Goal: Book appointment/travel/reservation

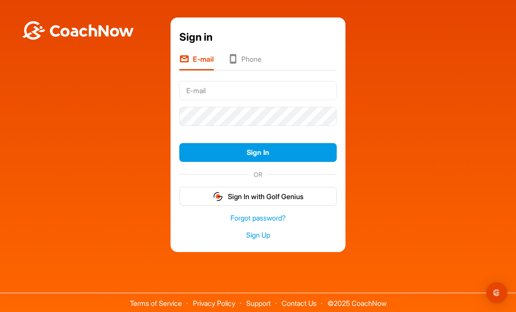
click at [392, 132] on div "Sign in E-mail Phone Sign In OR Sign In with Golf Genius Forgot password? Sign …" at bounding box center [257, 134] width 507 height 234
click at [246, 100] on input "text" at bounding box center [257, 90] width 157 height 19
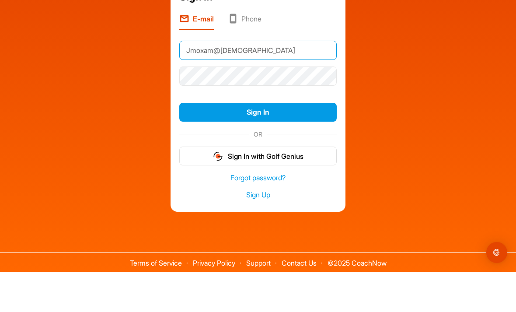
type input "Jmoxam@ladiesgolfclub.com"
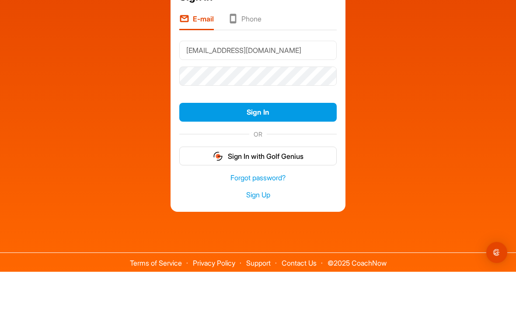
scroll to position [28, 0]
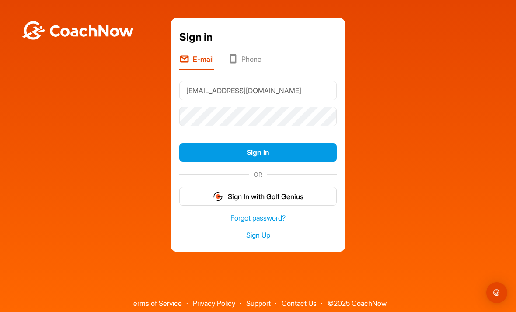
click at [266, 143] on button "Sign In" at bounding box center [257, 152] width 157 height 19
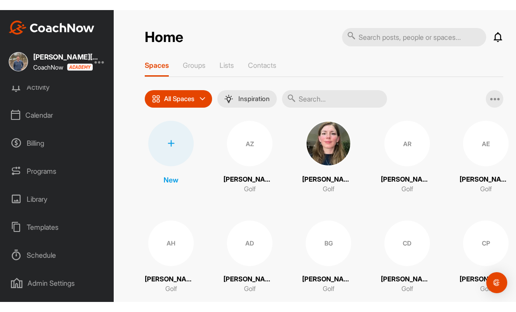
scroll to position [28, 0]
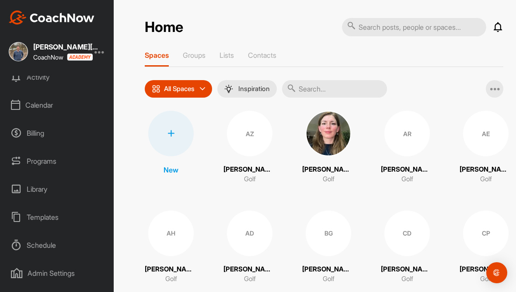
click at [66, 262] on div "Admin Settings" at bounding box center [57, 273] width 105 height 22
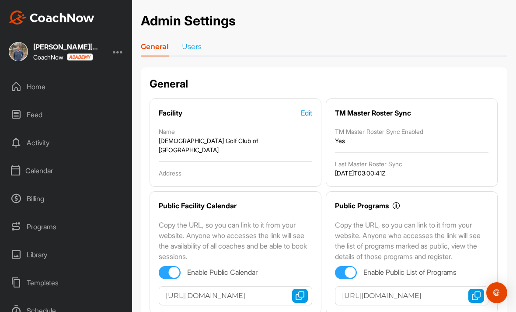
click at [47, 160] on div "Calendar" at bounding box center [66, 171] width 123 height 22
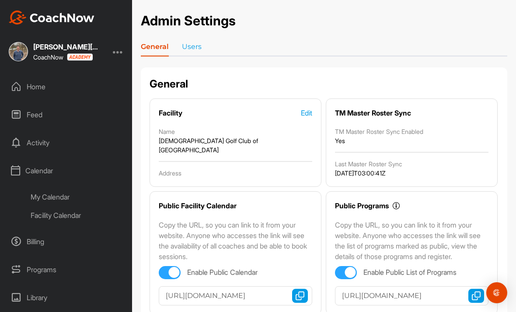
click at [58, 188] on div "My Calendar" at bounding box center [76, 197] width 104 height 18
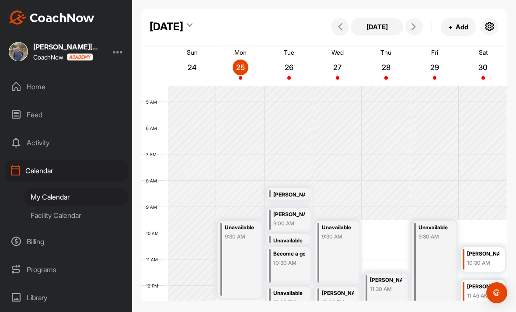
click at [414, 28] on icon at bounding box center [413, 26] width 7 height 7
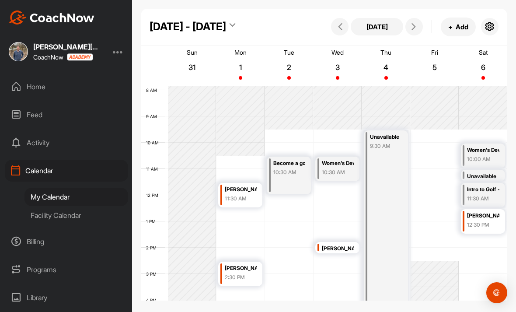
scroll to position [205, 0]
click at [417, 28] on icon at bounding box center [413, 26] width 7 height 7
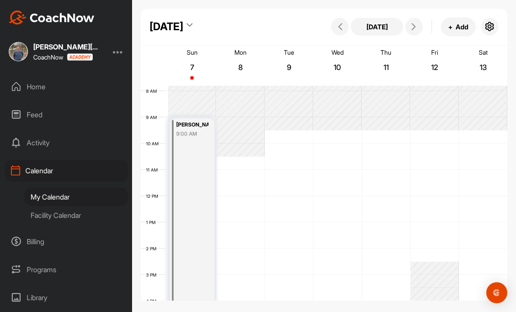
scroll to position [151, 0]
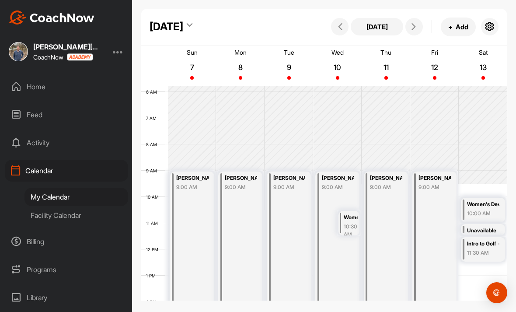
click at [414, 31] on button at bounding box center [413, 26] width 17 height 17
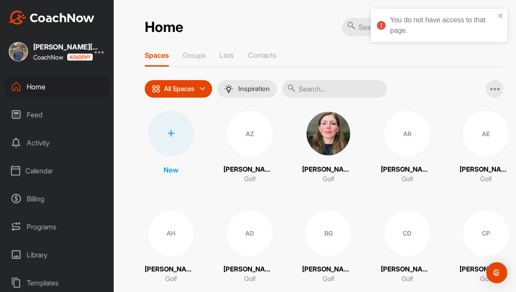
click at [499, 15] on icon "close" at bounding box center [500, 16] width 4 height 4
click at [101, 56] on div at bounding box center [99, 51] width 10 height 10
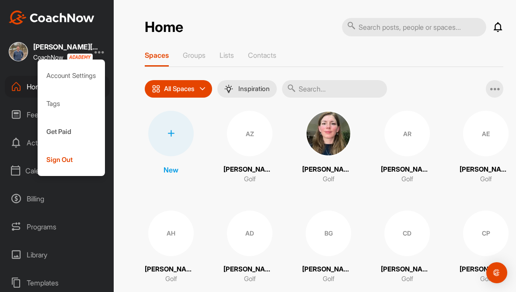
click at [60, 164] on div "Sign Out" at bounding box center [72, 160] width 68 height 28
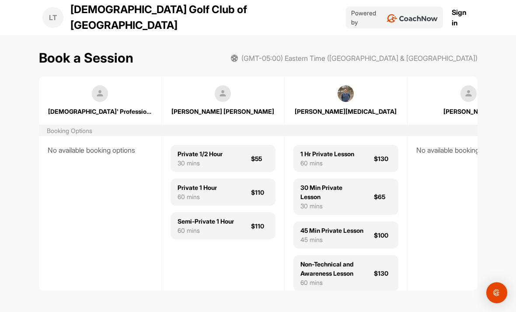
scroll to position [28, 0]
click at [352, 107] on div "[PERSON_NAME][MEDICAL_DATA]" at bounding box center [346, 111] width 104 height 9
click at [466, 15] on link "Sign in" at bounding box center [463, 17] width 22 height 21
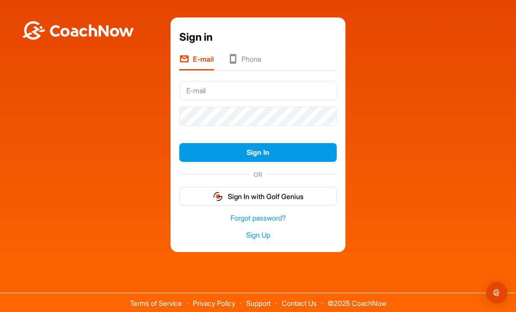
click at [288, 100] on input "text" at bounding box center [257, 90] width 157 height 19
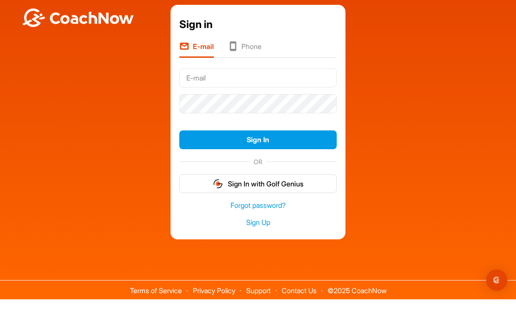
click at [409, 133] on div "Sign in E-mail Phone Sign In OR Sign In with Golf Genius Forgot password? Sign …" at bounding box center [257, 134] width 507 height 234
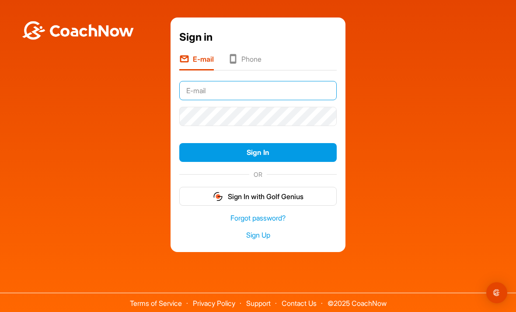
click at [283, 100] on input "text" at bounding box center [257, 90] width 157 height 19
type input "J"
type input "Jasoncmoxam@gmail.com"
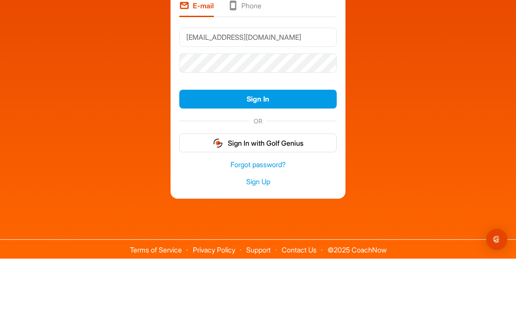
click at [310, 143] on button "Sign In" at bounding box center [257, 152] width 157 height 19
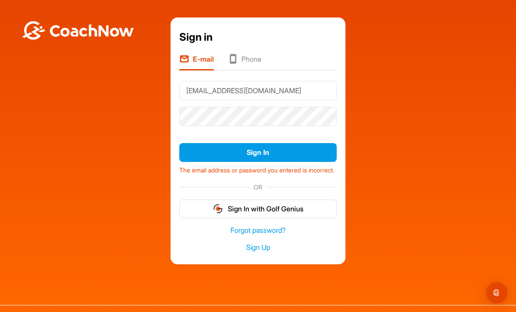
click at [288, 143] on button "Sign In" at bounding box center [257, 152] width 157 height 19
click at [240, 225] on link "Forgot password?" at bounding box center [257, 230] width 157 height 10
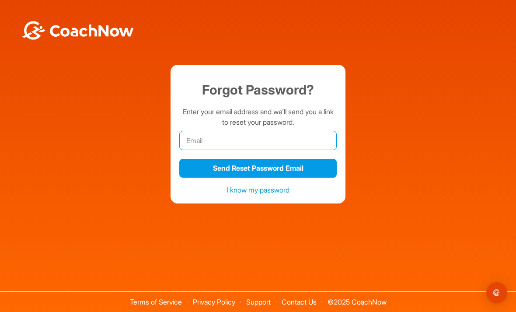
click at [278, 132] on input "email" at bounding box center [257, 140] width 157 height 19
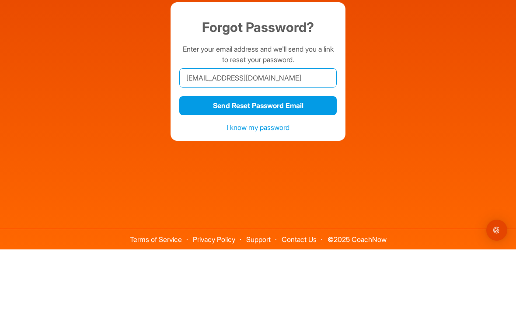
type input "jasoncmoxam@gmail.com"
click at [306, 159] on button "Send Reset Password Email" at bounding box center [257, 168] width 157 height 19
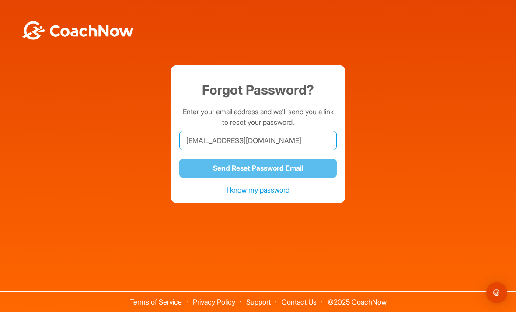
click at [274, 131] on input "jasoncmoxam@gmail.com" at bounding box center [257, 140] width 157 height 19
click at [369, 0] on div "Forgot Password? Enter your email address and we'll send you a link to reset yo…" at bounding box center [258, 132] width 516 height 264
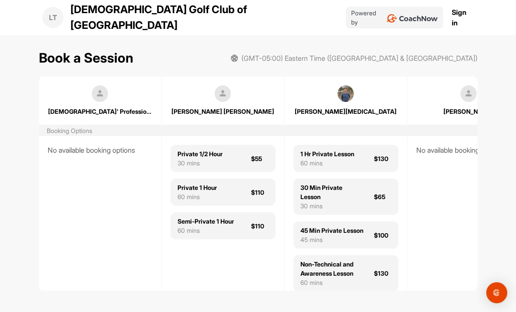
scroll to position [0, 0]
click at [52, 19] on div "LT" at bounding box center [52, 17] width 21 height 21
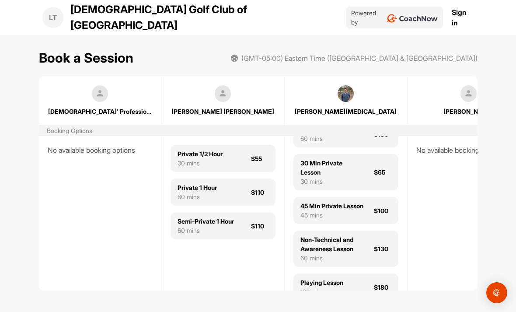
scroll to position [0, 0]
click at [466, 22] on link "Sign in" at bounding box center [463, 17] width 22 height 21
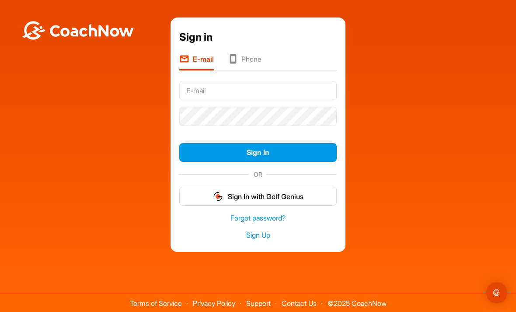
click at [270, 100] on input "text" at bounding box center [257, 90] width 157 height 19
type input "A"
type input "Jmoxam@ladiesgolfclub.com"
click at [250, 162] on button "Sign In" at bounding box center [257, 152] width 157 height 19
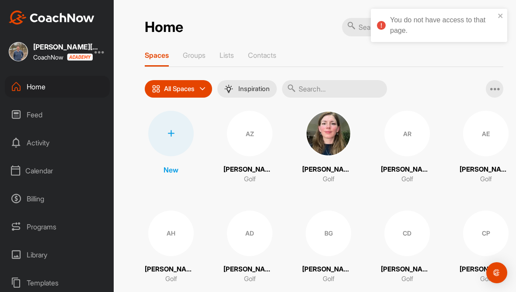
click at [500, 12] on icon "close" at bounding box center [501, 15] width 6 height 7
click at [42, 171] on div "Calendar" at bounding box center [57, 171] width 105 height 22
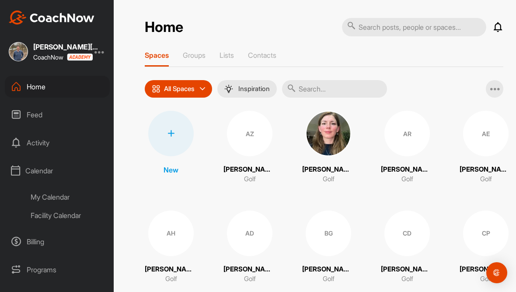
click at [65, 215] on div "Facility Calendar" at bounding box center [66, 215] width 85 height 18
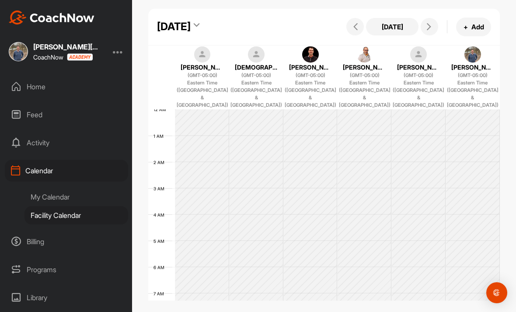
scroll to position [151, 0]
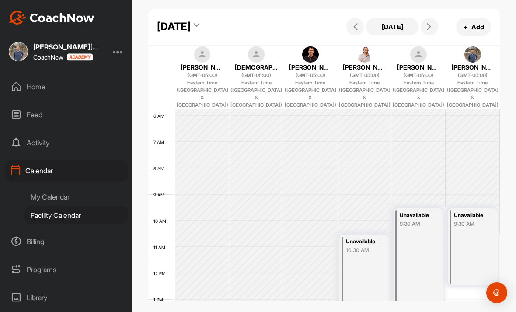
click at [429, 26] on icon at bounding box center [428, 26] width 7 height 7
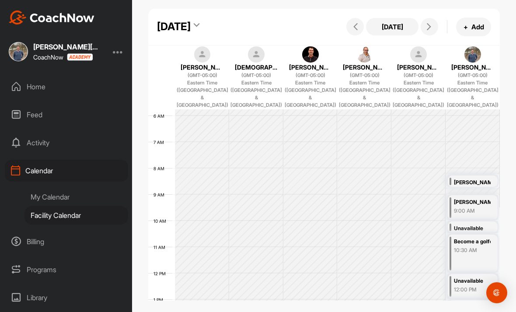
click at [434, 29] on span at bounding box center [429, 26] width 10 height 7
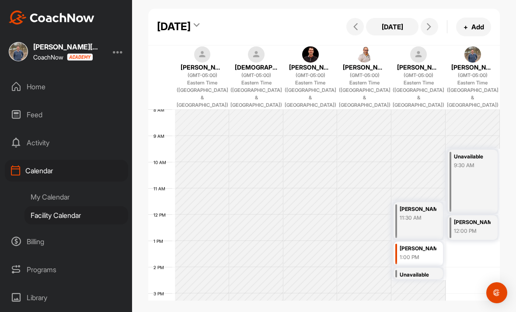
scroll to position [215, 0]
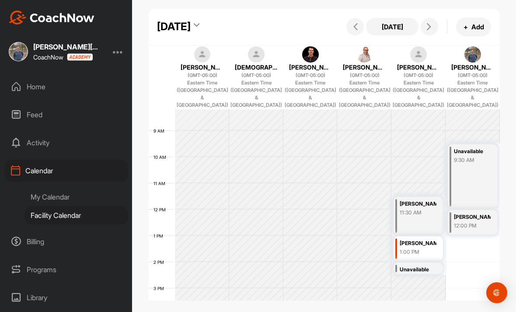
click at [432, 26] on icon at bounding box center [428, 26] width 7 height 7
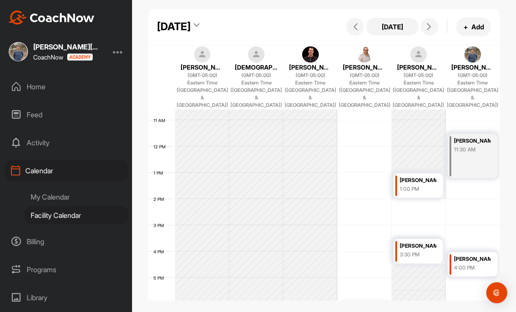
scroll to position [270, 0]
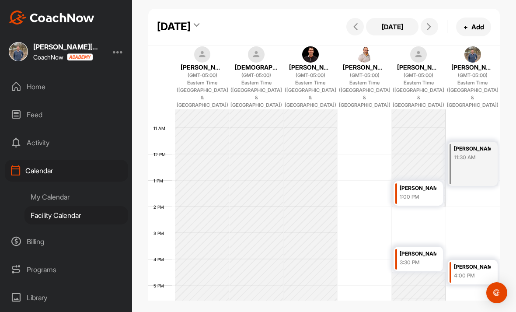
click at [430, 28] on icon at bounding box center [428, 26] width 7 height 7
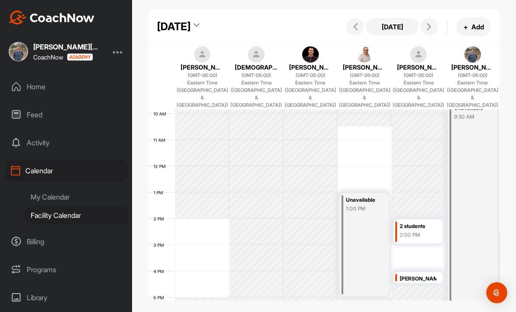
scroll to position [245, 0]
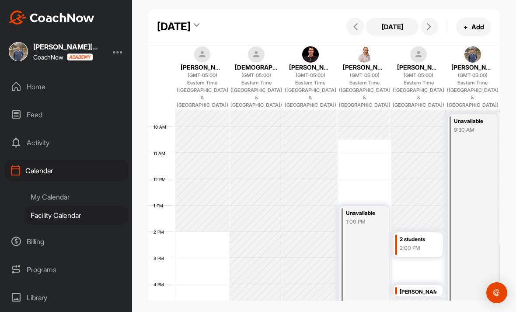
click at [394, 26] on button "[DATE]" at bounding box center [392, 26] width 52 height 17
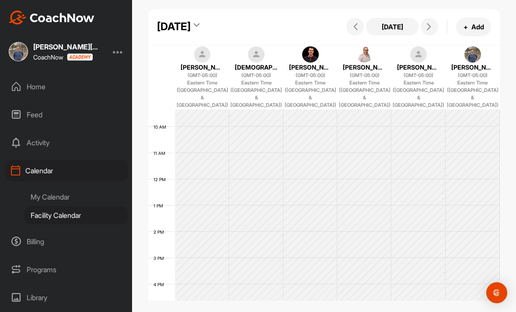
scroll to position [151, 0]
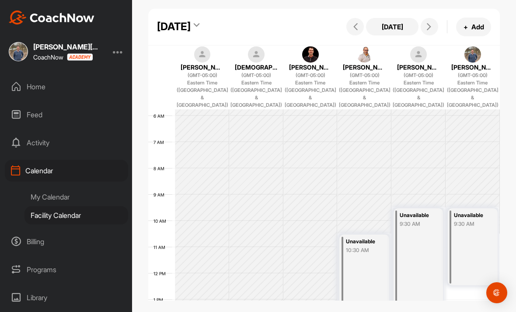
click at [394, 29] on button "[DATE]" at bounding box center [392, 26] width 52 height 17
click at [433, 29] on span at bounding box center [429, 26] width 10 height 7
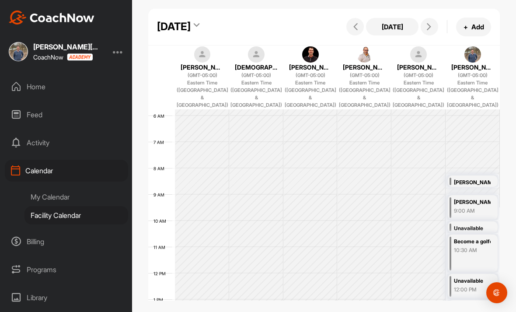
click at [191, 27] on div "[DATE]" at bounding box center [174, 27] width 34 height 16
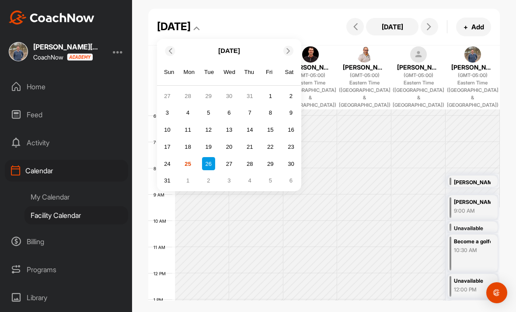
click at [292, 52] on span at bounding box center [289, 51] width 9 height 6
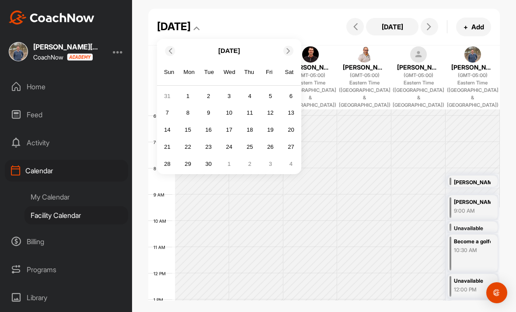
click at [275, 164] on div "3" at bounding box center [270, 163] width 13 height 13
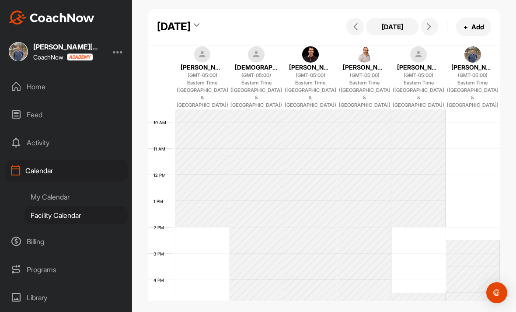
scroll to position [248, 0]
click at [432, 30] on icon at bounding box center [428, 26] width 7 height 7
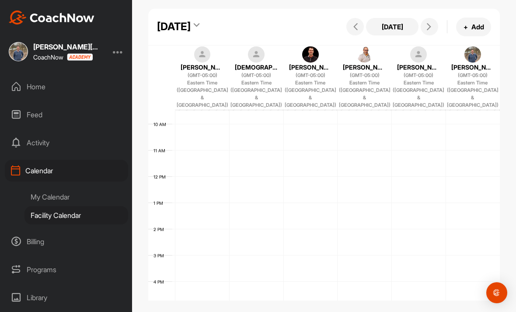
scroll to position [151, 0]
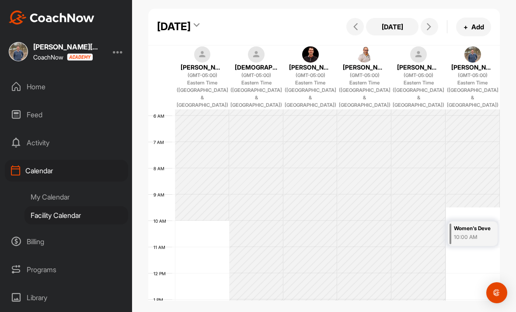
click at [432, 31] on button at bounding box center [429, 26] width 17 height 17
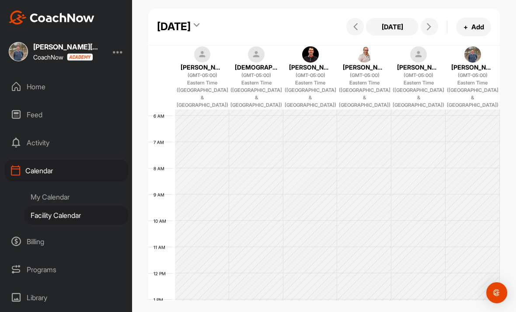
click at [433, 27] on span at bounding box center [429, 26] width 10 height 7
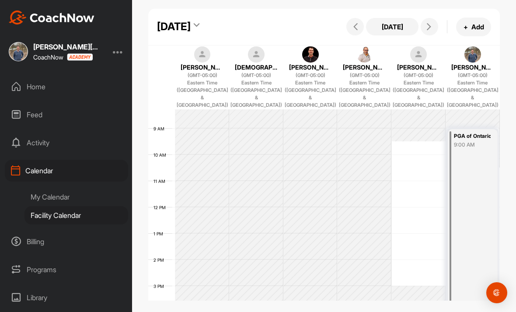
scroll to position [219, 0]
click at [352, 27] on span at bounding box center [355, 26] width 10 height 7
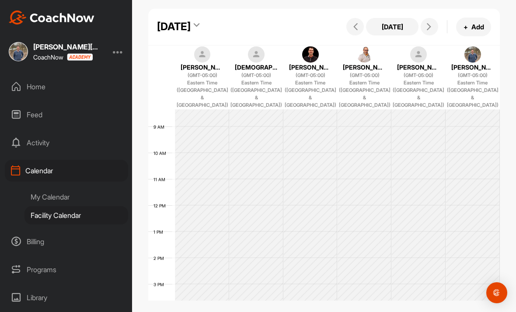
scroll to position [151, 0]
click at [358, 28] on icon at bounding box center [355, 26] width 7 height 7
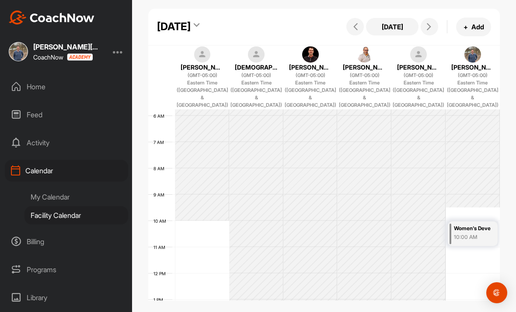
click at [353, 28] on icon at bounding box center [355, 26] width 7 height 7
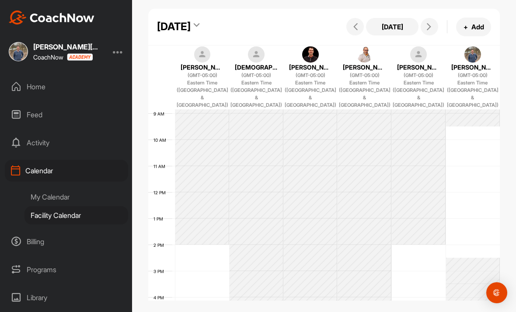
click at [352, 24] on span at bounding box center [355, 26] width 10 height 7
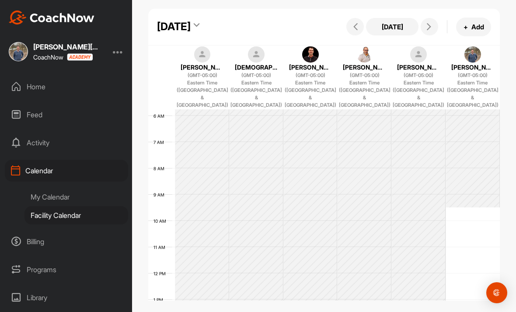
click at [356, 28] on icon at bounding box center [355, 26] width 7 height 7
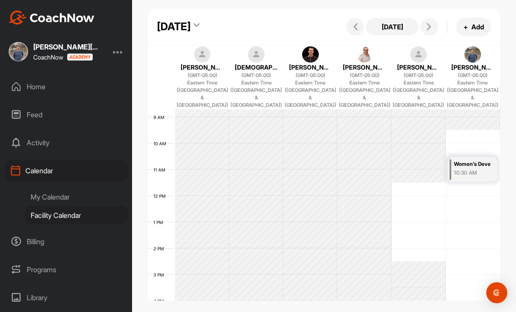
click at [352, 28] on span at bounding box center [355, 26] width 10 height 7
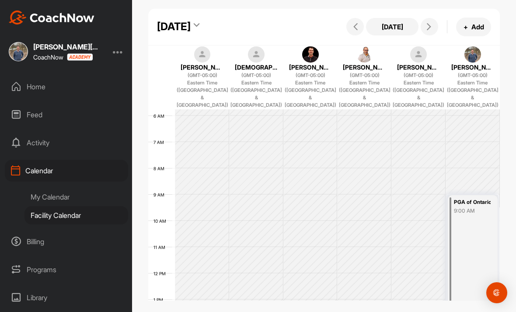
scroll to position [219, 0]
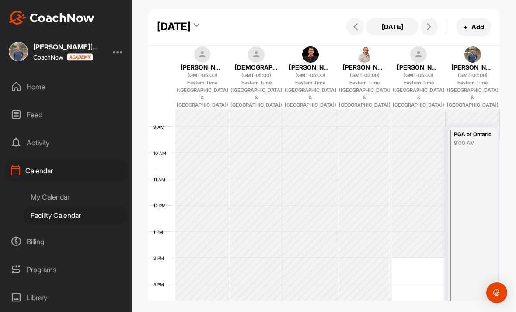
click at [355, 25] on icon at bounding box center [355, 26] width 7 height 7
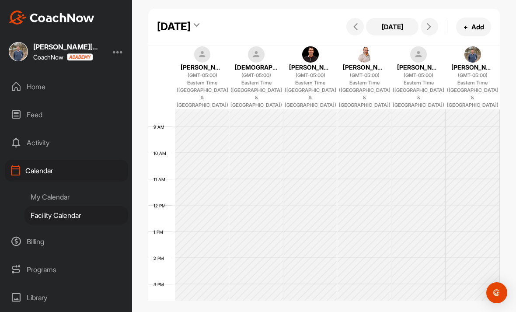
scroll to position [151, 0]
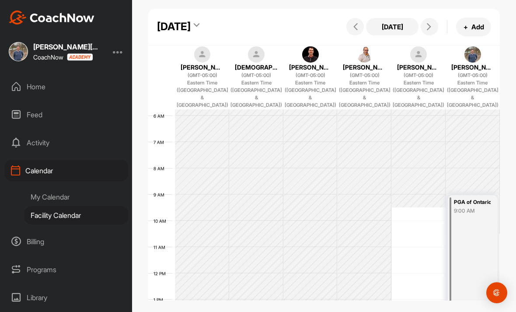
click at [356, 29] on icon at bounding box center [355, 26] width 7 height 7
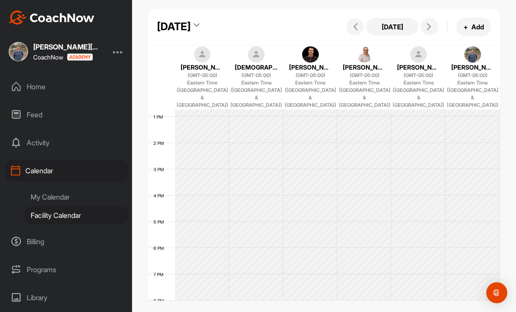
click at [360, 28] on span at bounding box center [355, 26] width 10 height 7
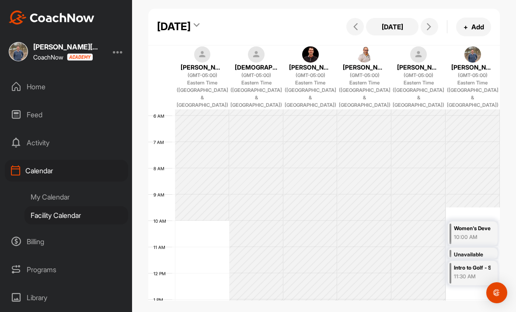
click at [350, 34] on button at bounding box center [354, 26] width 17 height 17
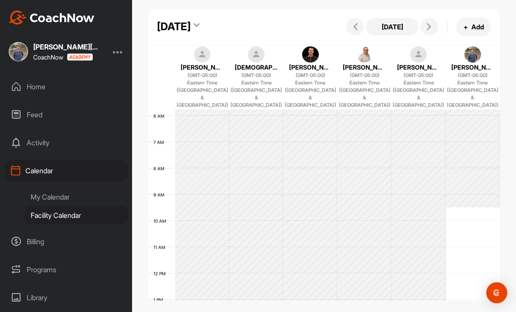
click at [353, 25] on icon at bounding box center [355, 26] width 7 height 7
